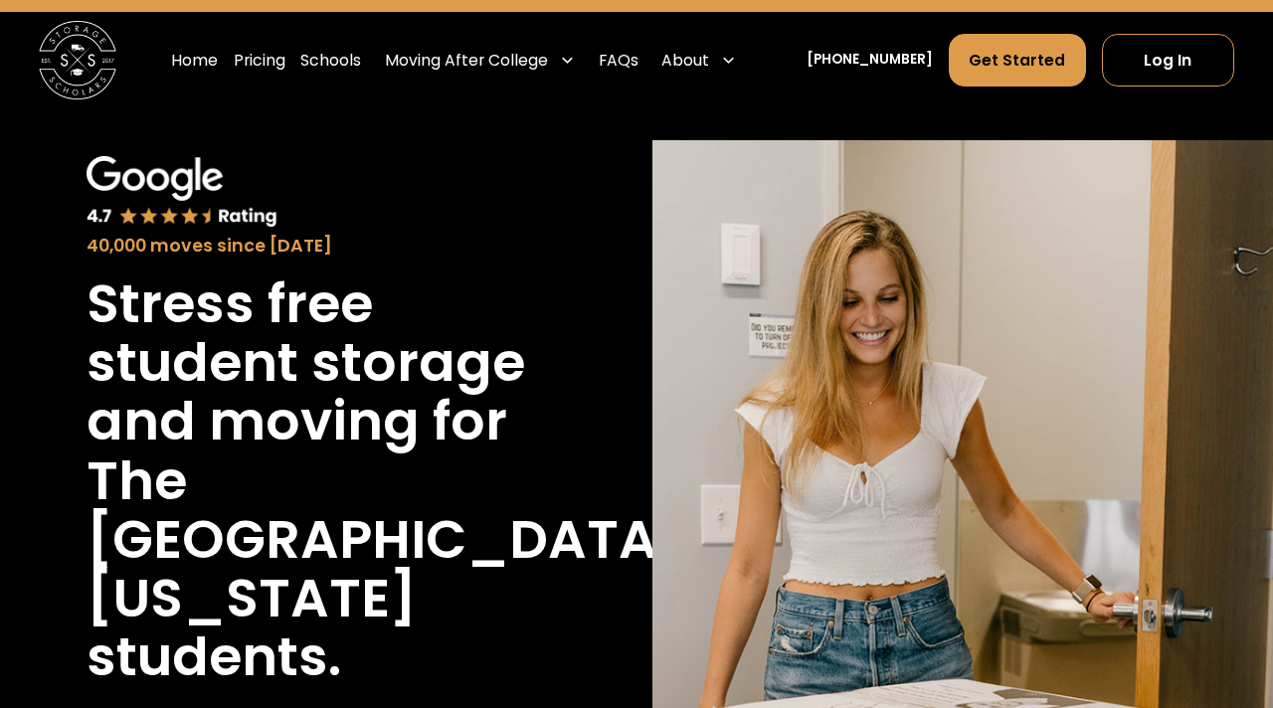
scroll to position [63, 0]
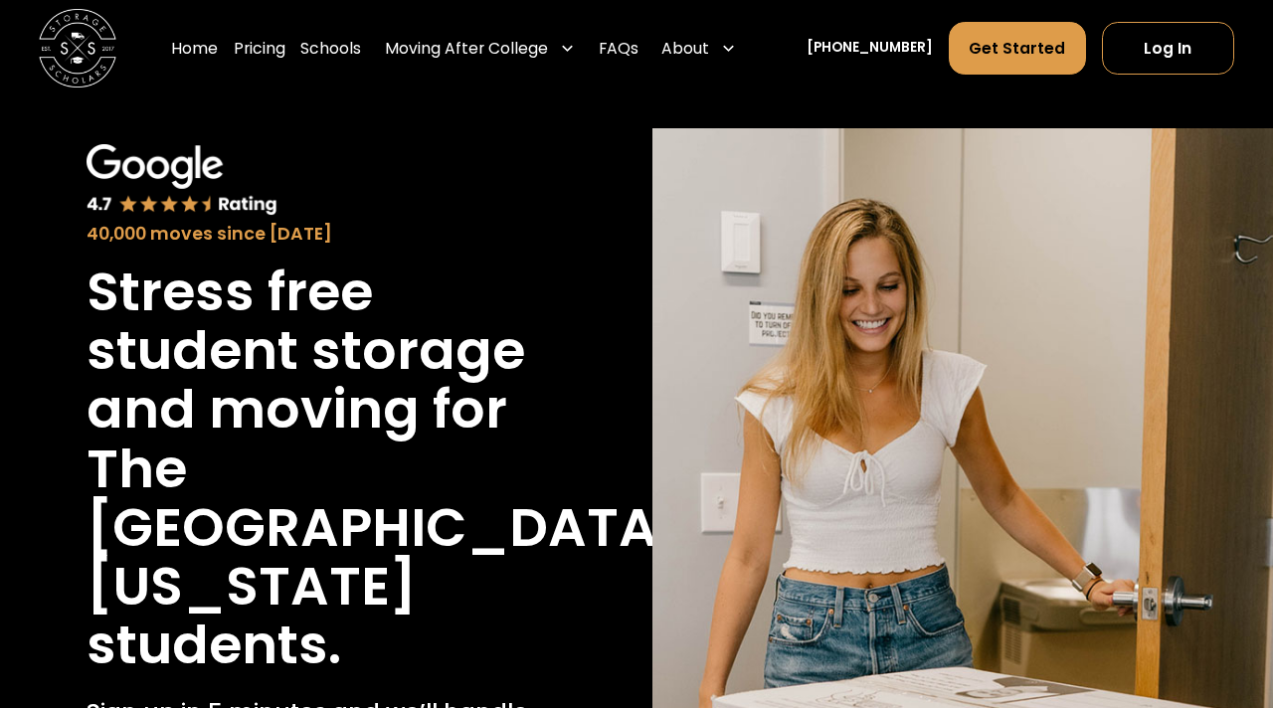
click at [322, 360] on h1 "Stress free student storage and moving for" at bounding box center [311, 351] width 448 height 177
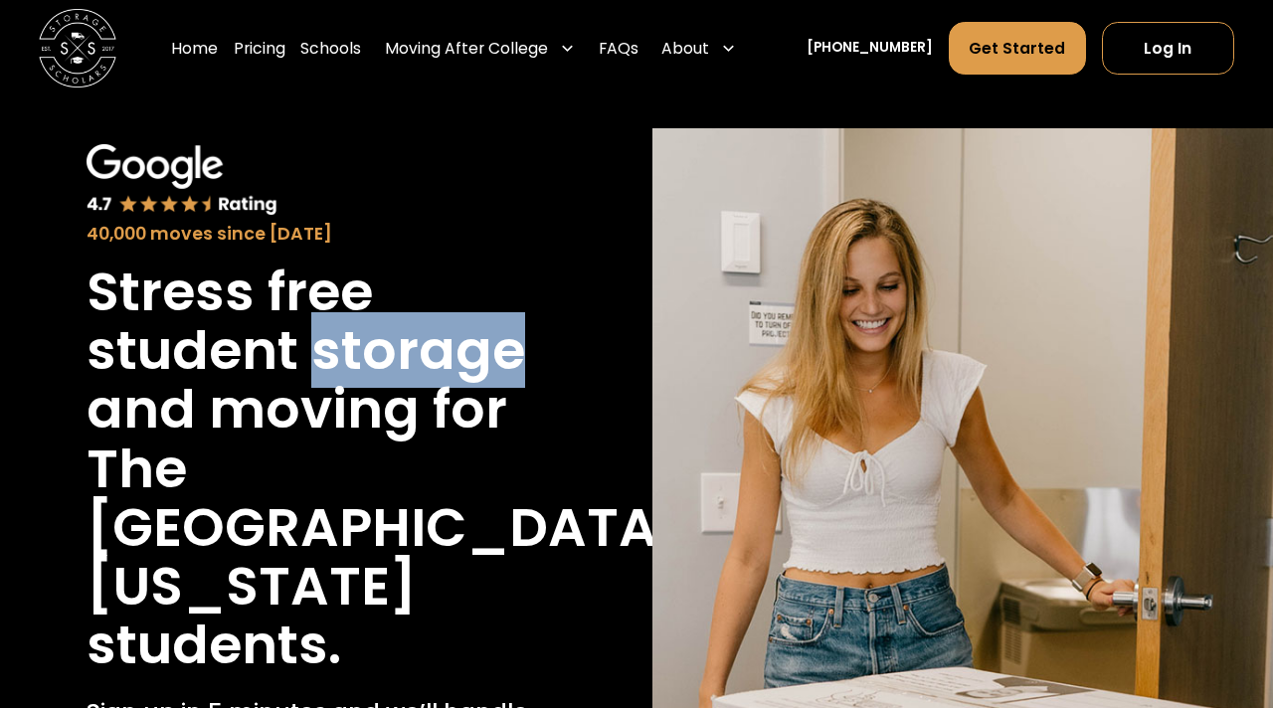
click at [387, 347] on h1 "Stress free student storage and moving for" at bounding box center [311, 351] width 448 height 177
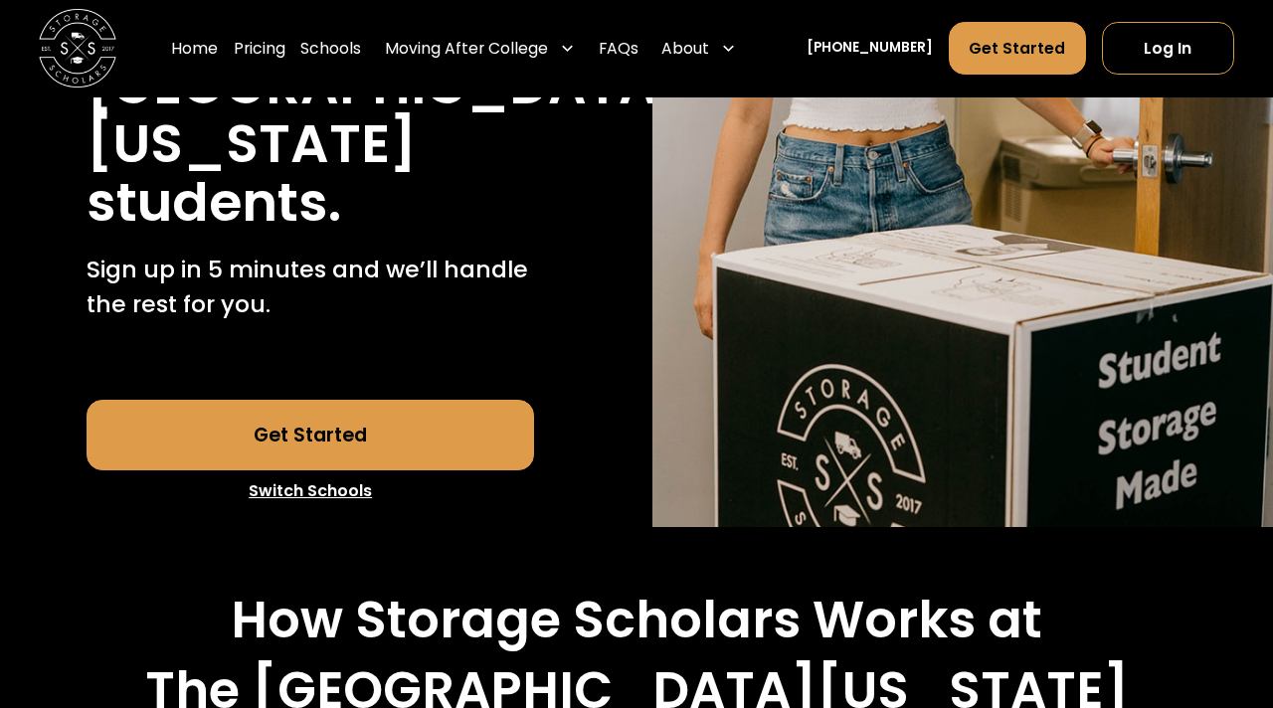
scroll to position [778, 0]
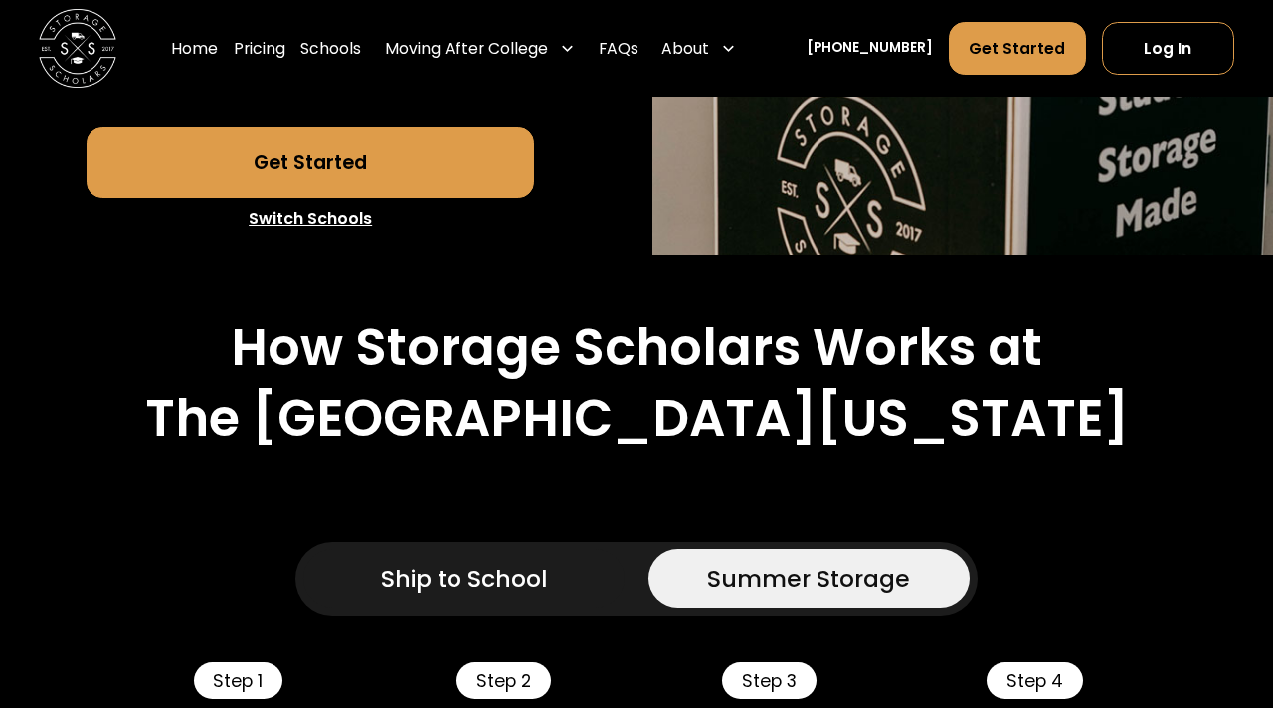
click at [457, 317] on h2 "How Storage Scholars Works at" at bounding box center [637, 347] width 812 height 61
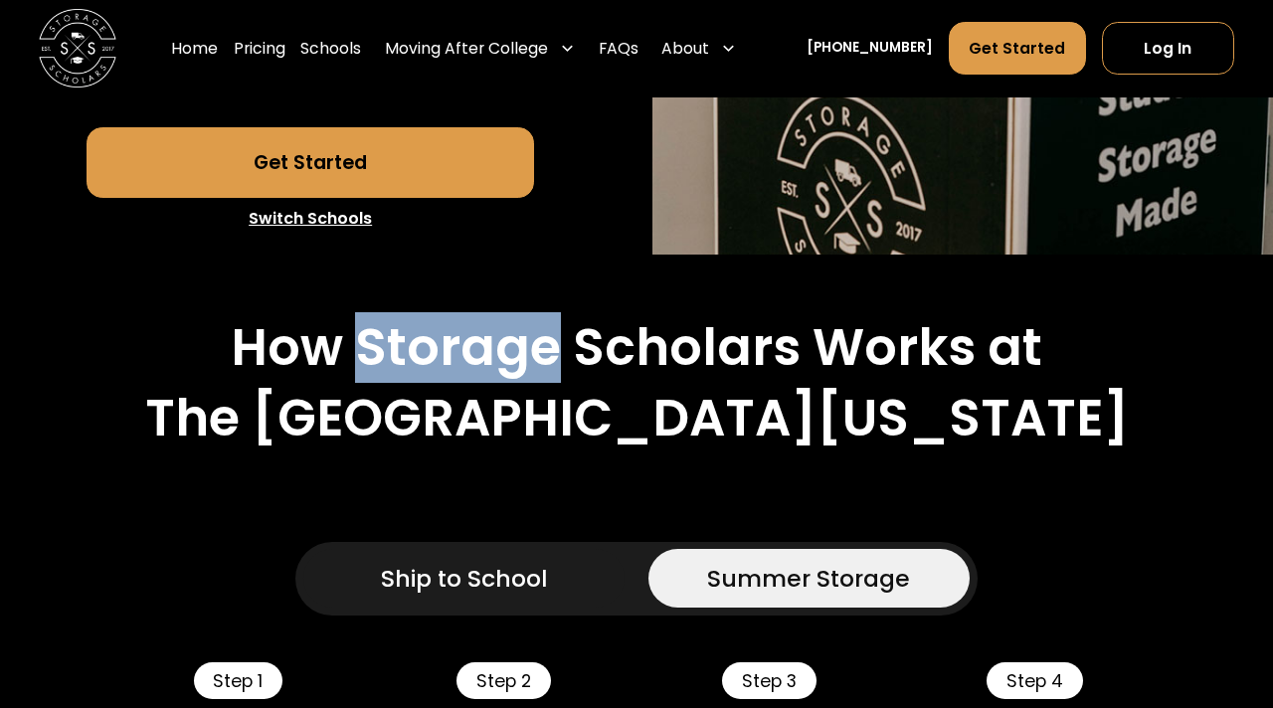
click at [434, 317] on h2 "How Storage Scholars Works at" at bounding box center [637, 347] width 812 height 61
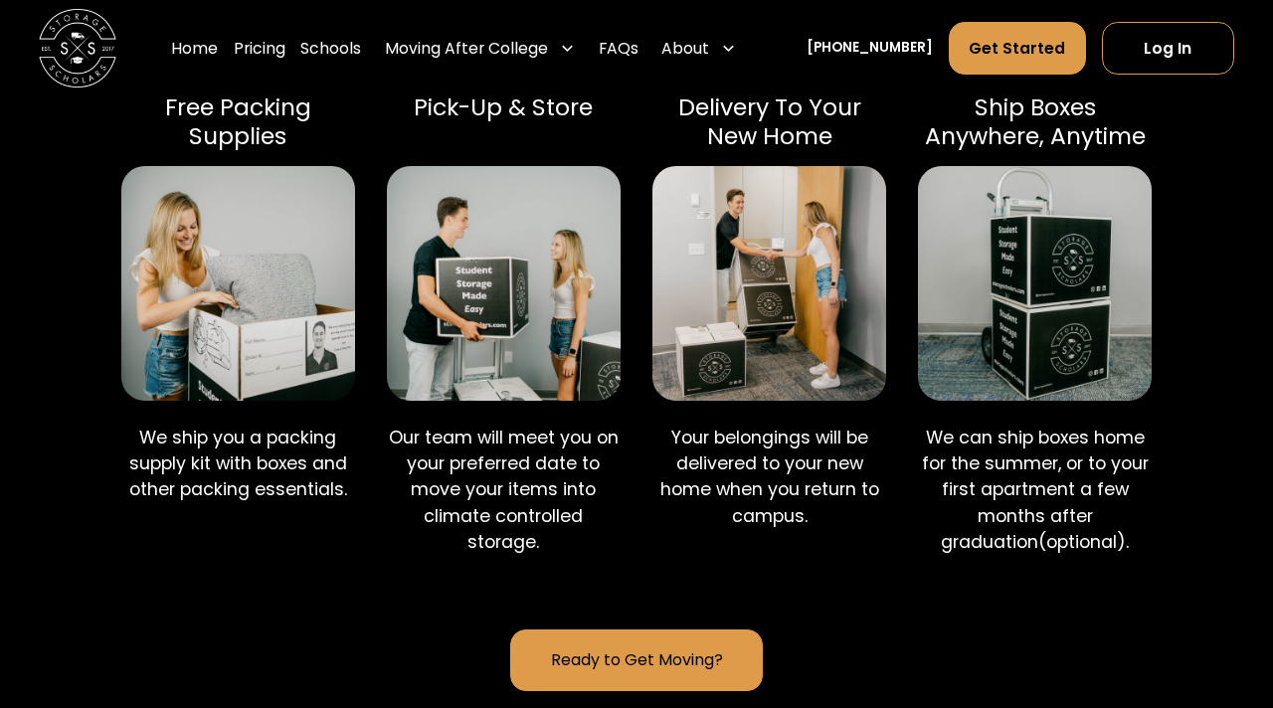
scroll to position [1165, 0]
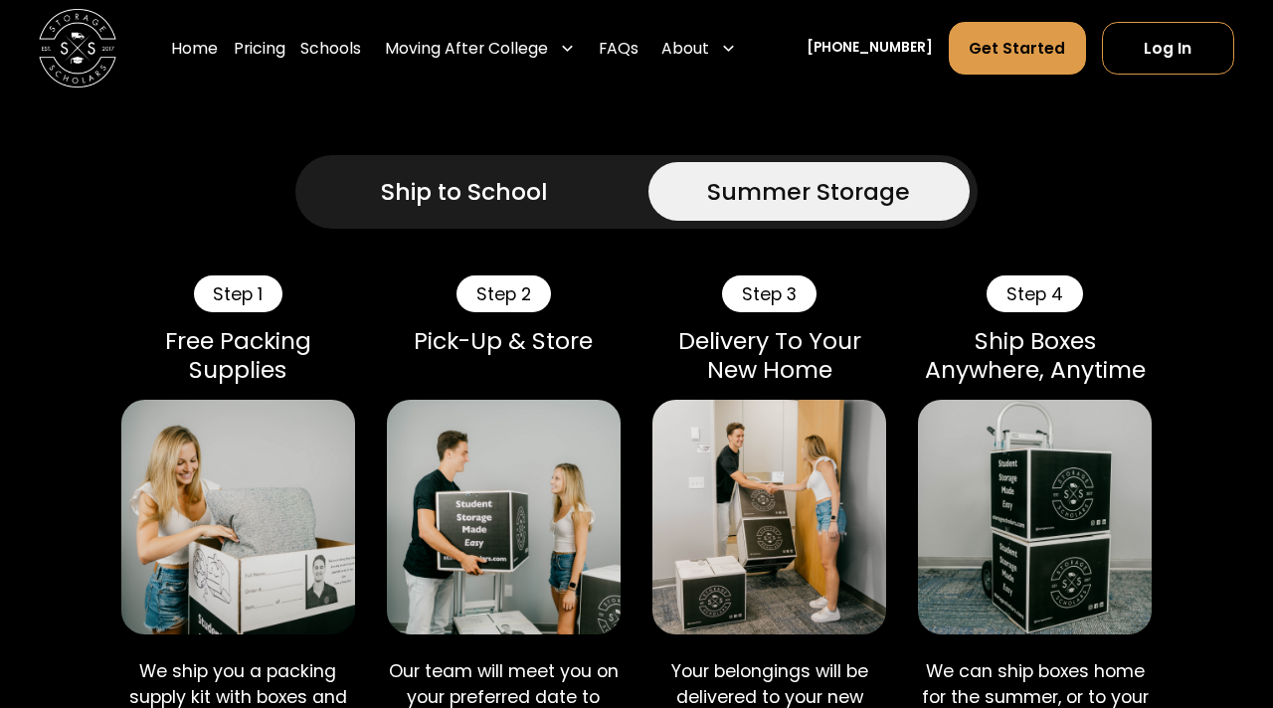
click at [581, 162] on link "Ship to School" at bounding box center [463, 191] width 321 height 59
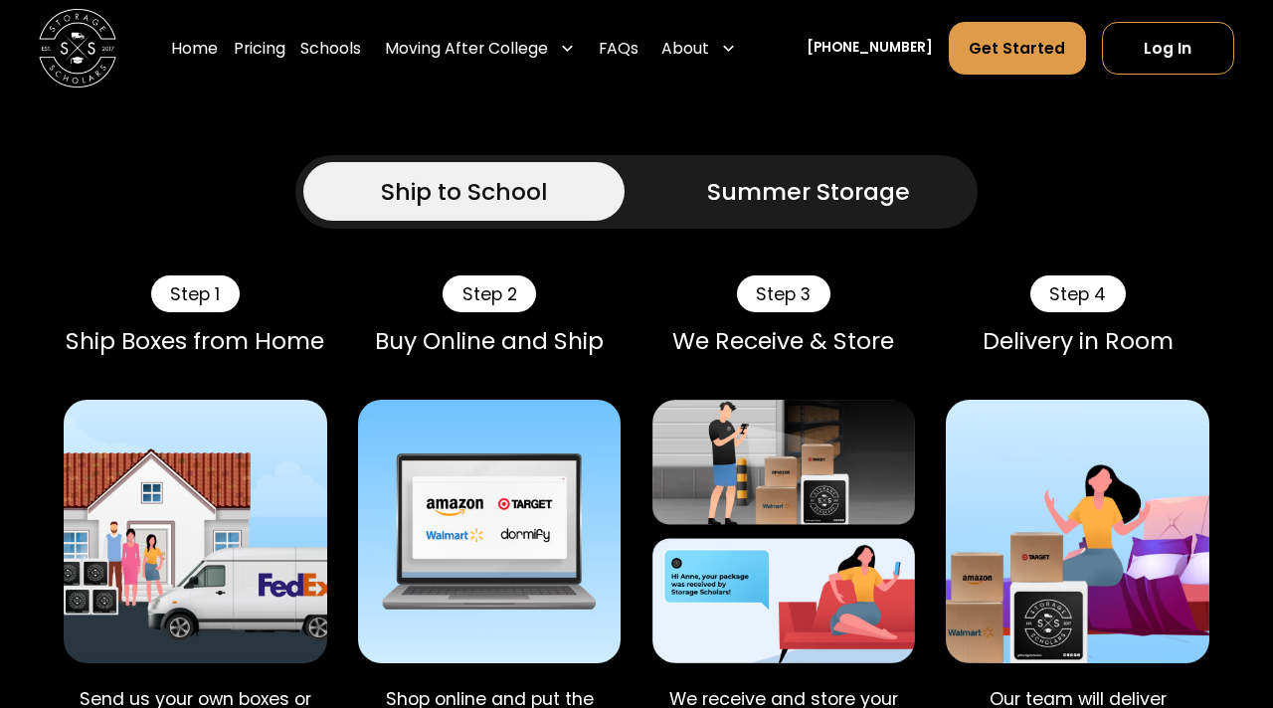
click at [725, 174] on div "Summer Storage" at bounding box center [808, 191] width 203 height 35
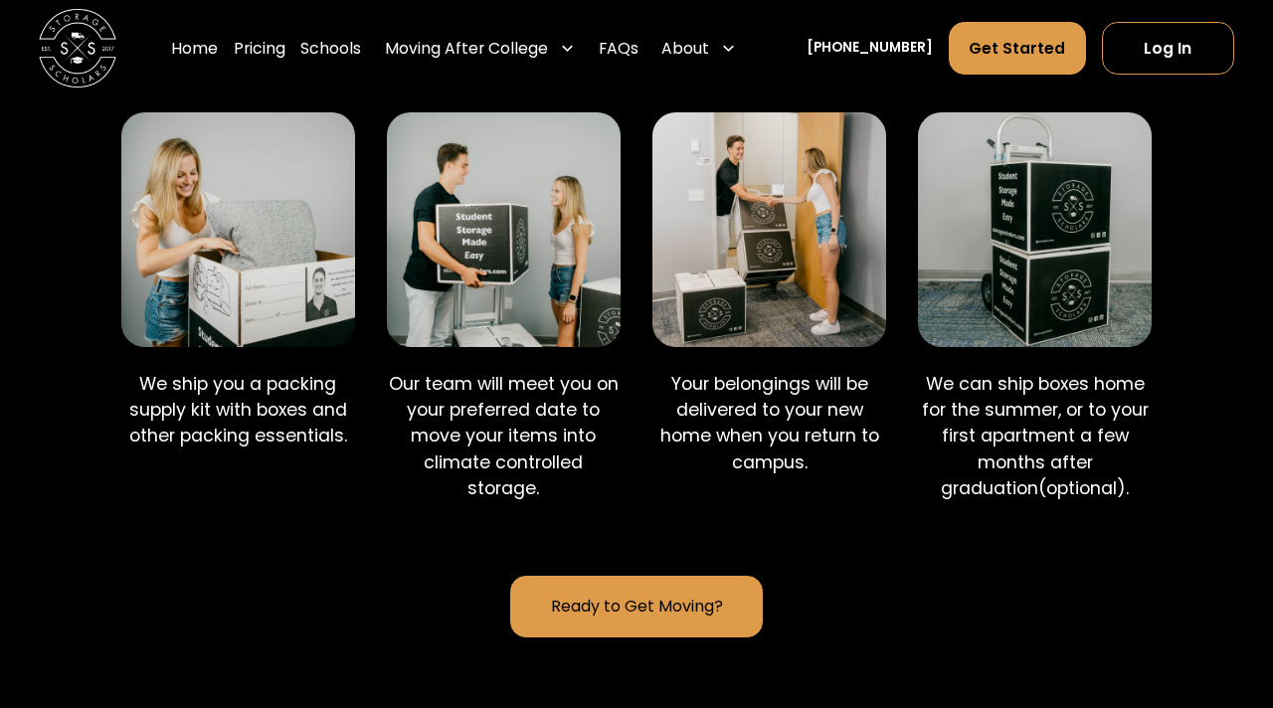
scroll to position [1531, 0]
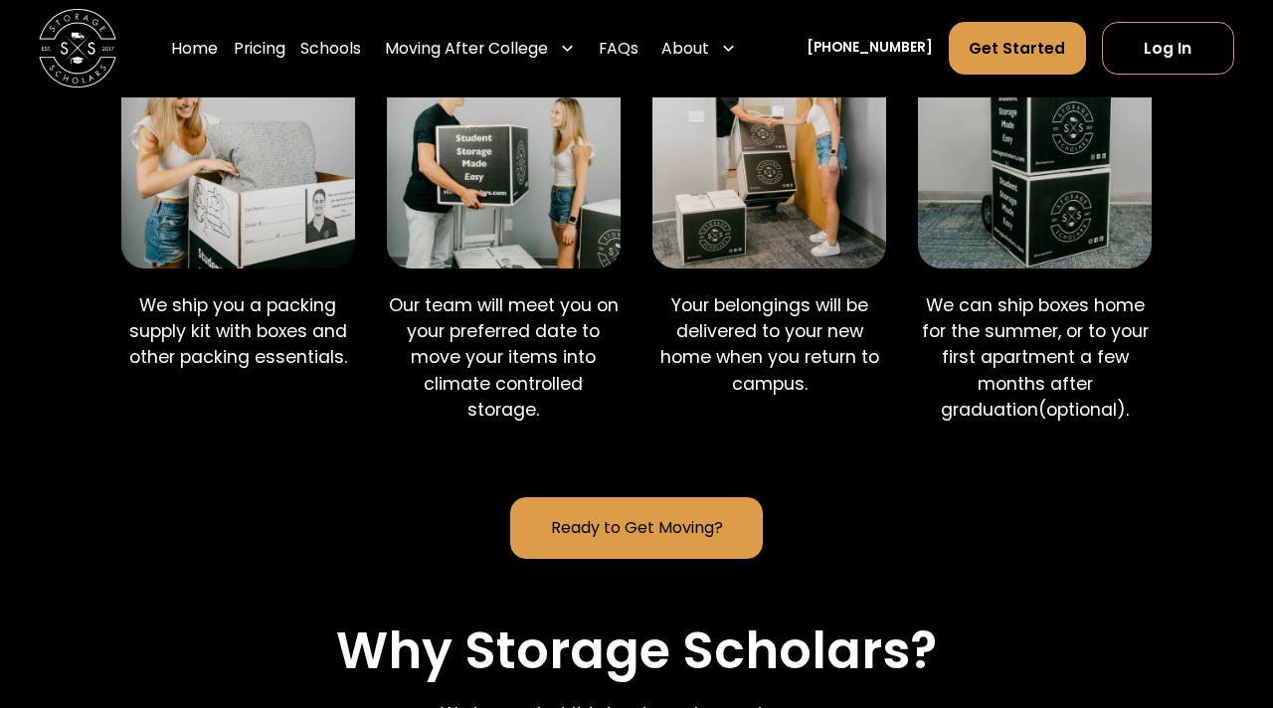
click at [648, 497] on link "Ready to Get Moving?" at bounding box center [636, 527] width 252 height 61
